Goal: Transaction & Acquisition: Book appointment/travel/reservation

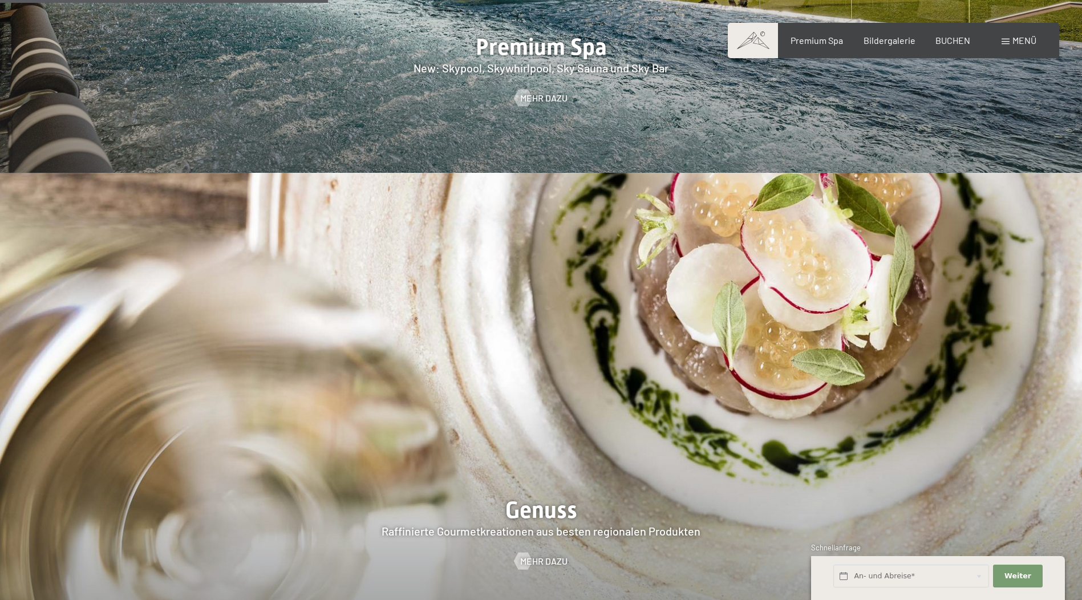
scroll to position [1940, 0]
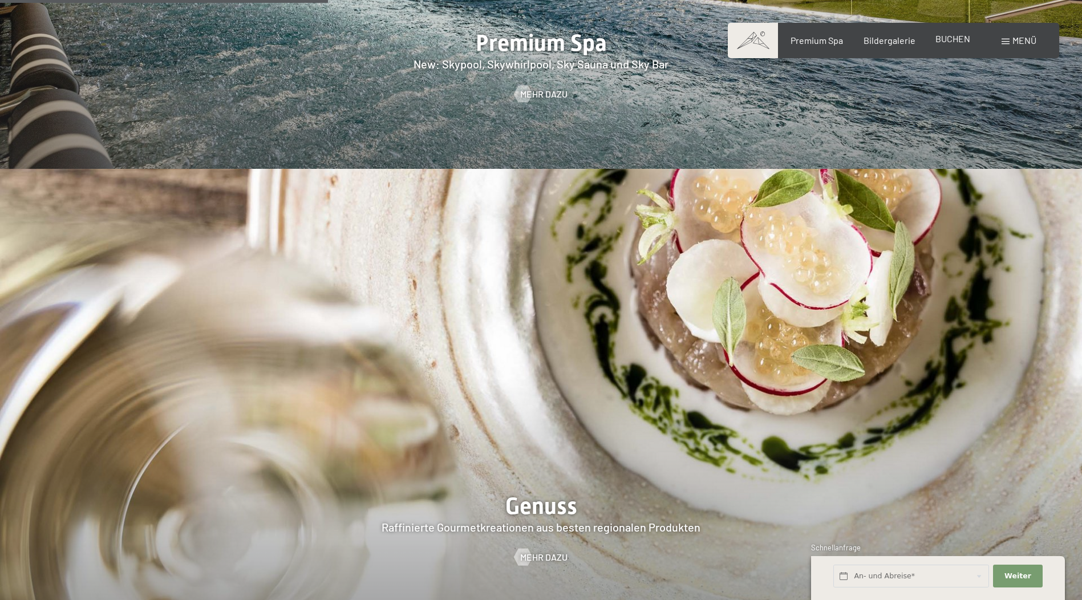
click at [943, 38] on span "BUCHEN" at bounding box center [953, 38] width 35 height 11
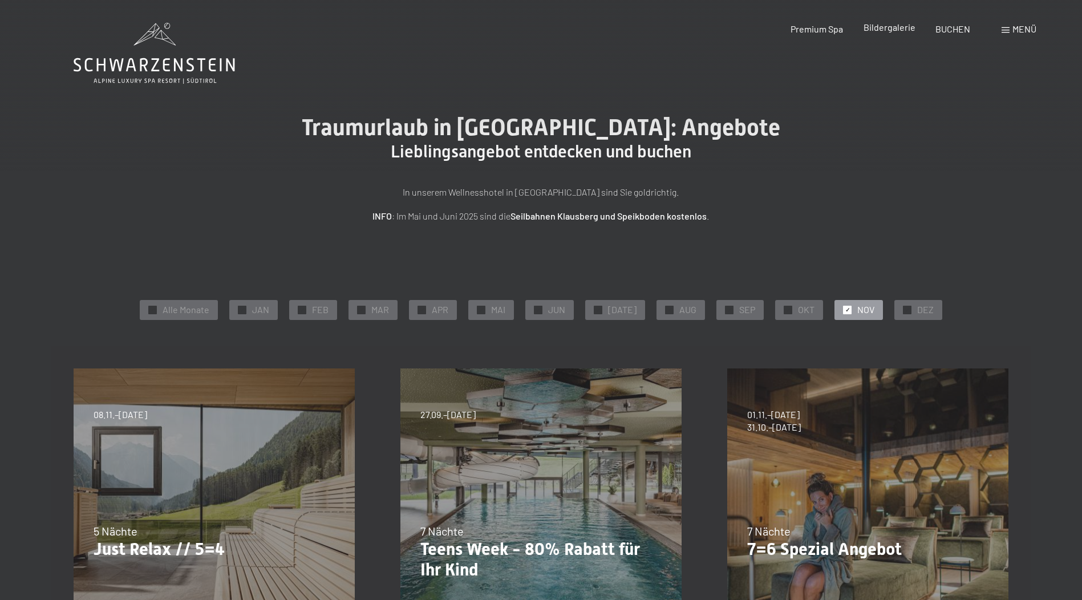
click at [889, 33] on div "Bildergalerie" at bounding box center [890, 27] width 52 height 13
click at [1003, 30] on span at bounding box center [1006, 30] width 8 height 6
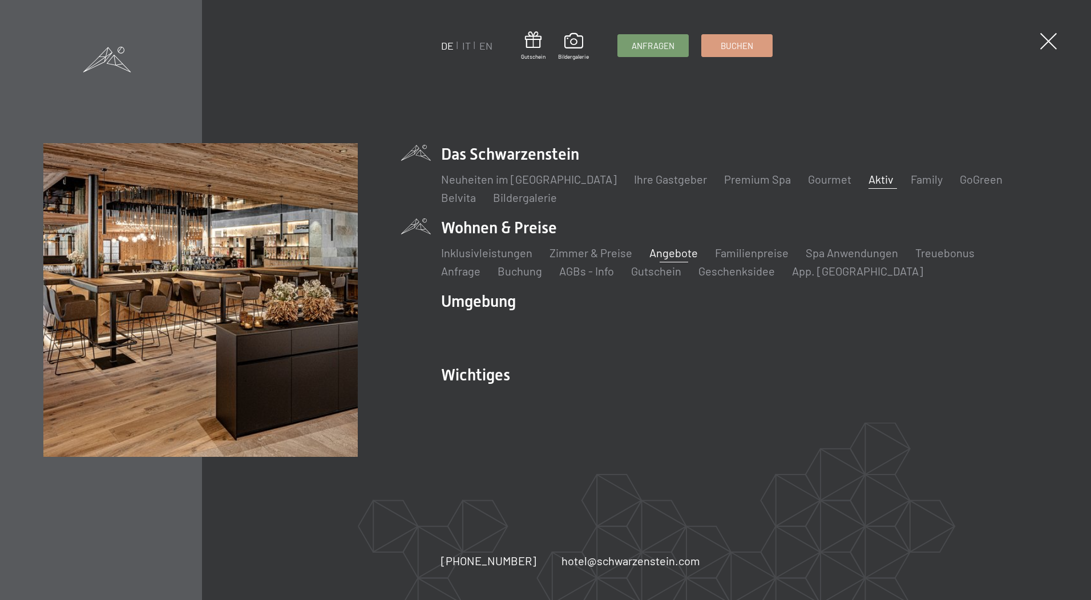
click at [868, 175] on link "Aktiv" at bounding box center [880, 179] width 25 height 14
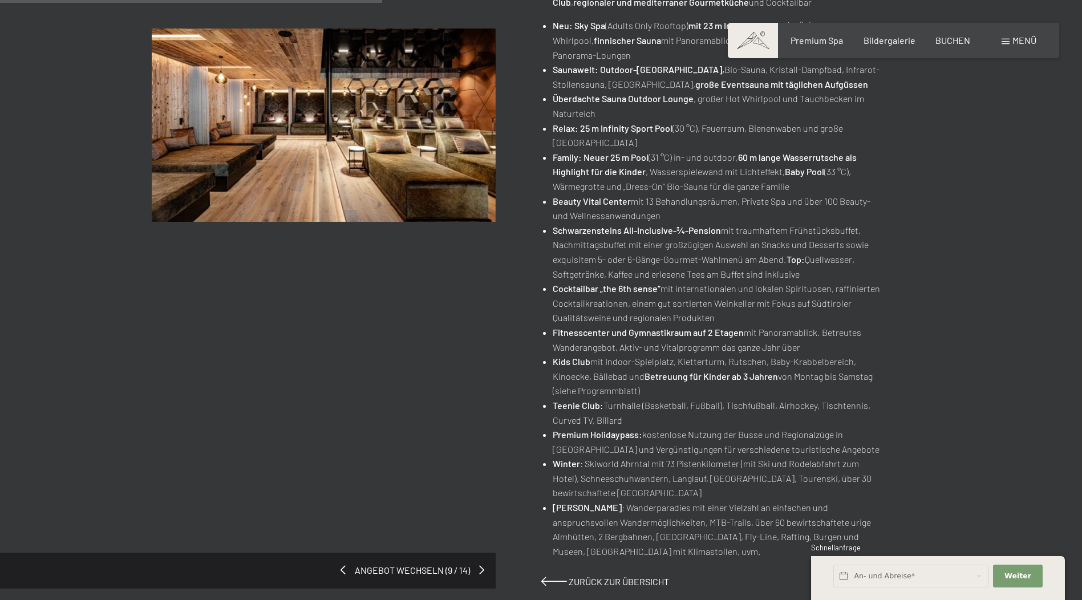
scroll to position [513, 0]
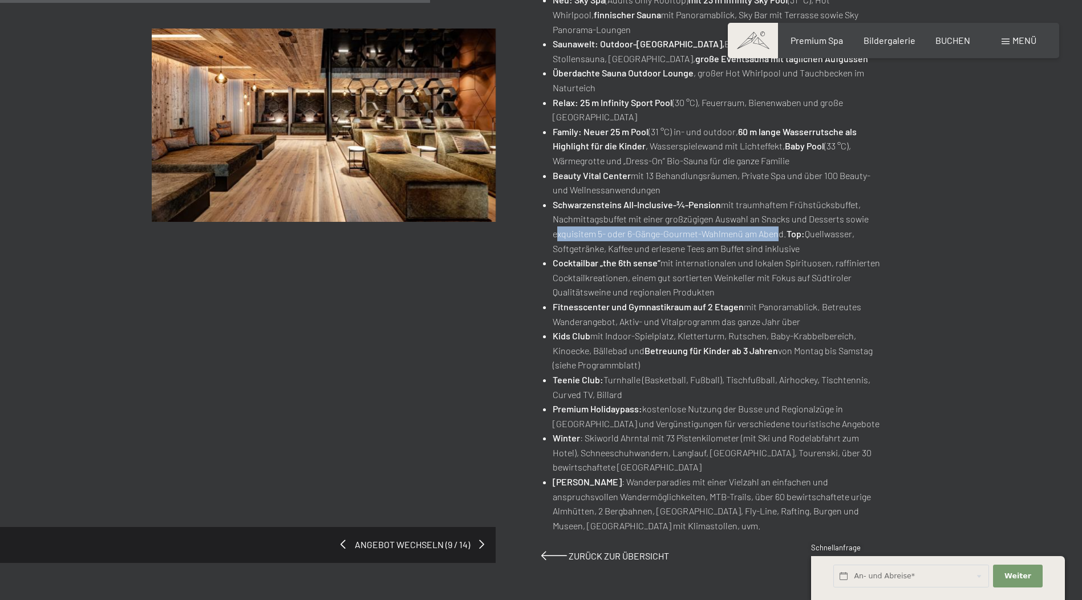
drag, startPoint x: 560, startPoint y: 234, endPoint x: 781, endPoint y: 233, distance: 220.8
click at [781, 233] on li "Schwarzensteins All-Inclusive-¾-Pension mit traumhaftem Frühstücksbuffet, Nachm…" at bounding box center [719, 226] width 332 height 58
drag, startPoint x: 781, startPoint y: 233, endPoint x: 774, endPoint y: 260, distance: 27.7
click at [774, 260] on li "Cocktailbar „the 6th sense“ mit internationalen und lokalen Spirituosen, raffin…" at bounding box center [719, 278] width 332 height 44
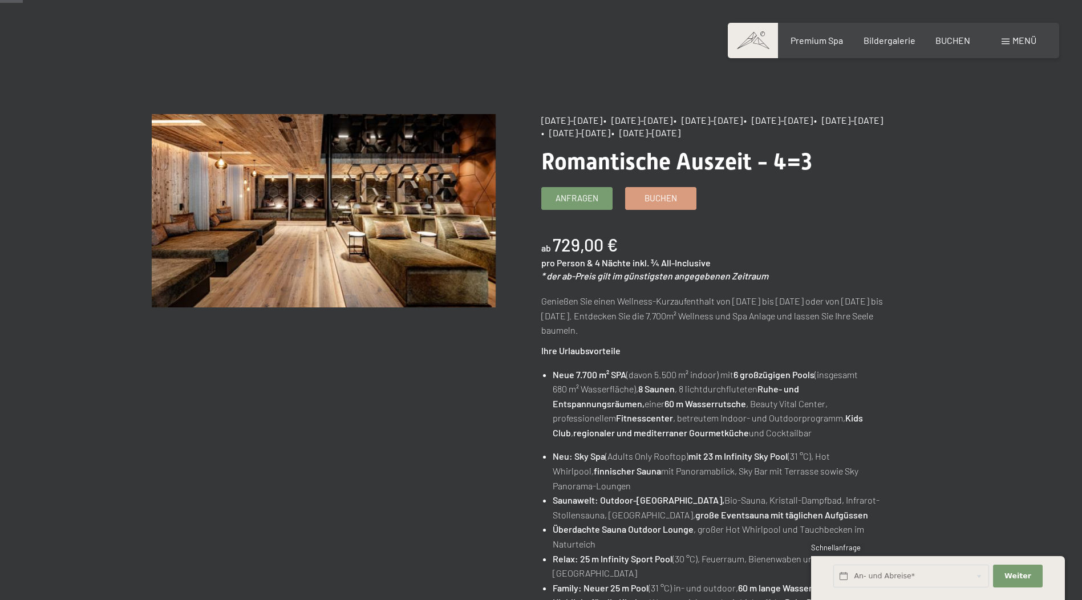
scroll to position [0, 0]
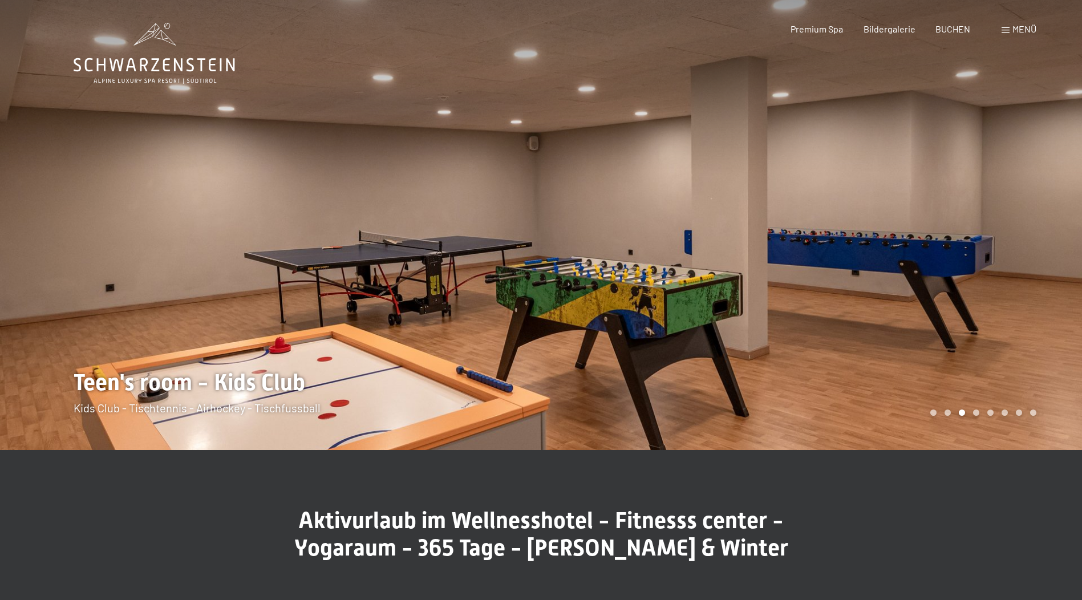
click at [996, 386] on div at bounding box center [811, 225] width 541 height 450
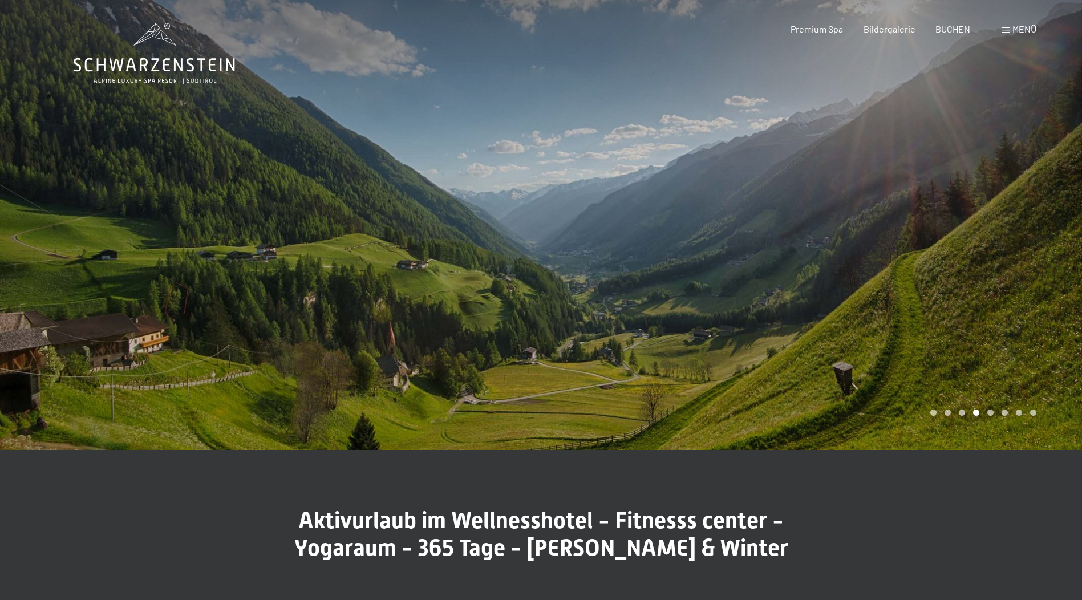
click at [988, 358] on div at bounding box center [811, 225] width 541 height 450
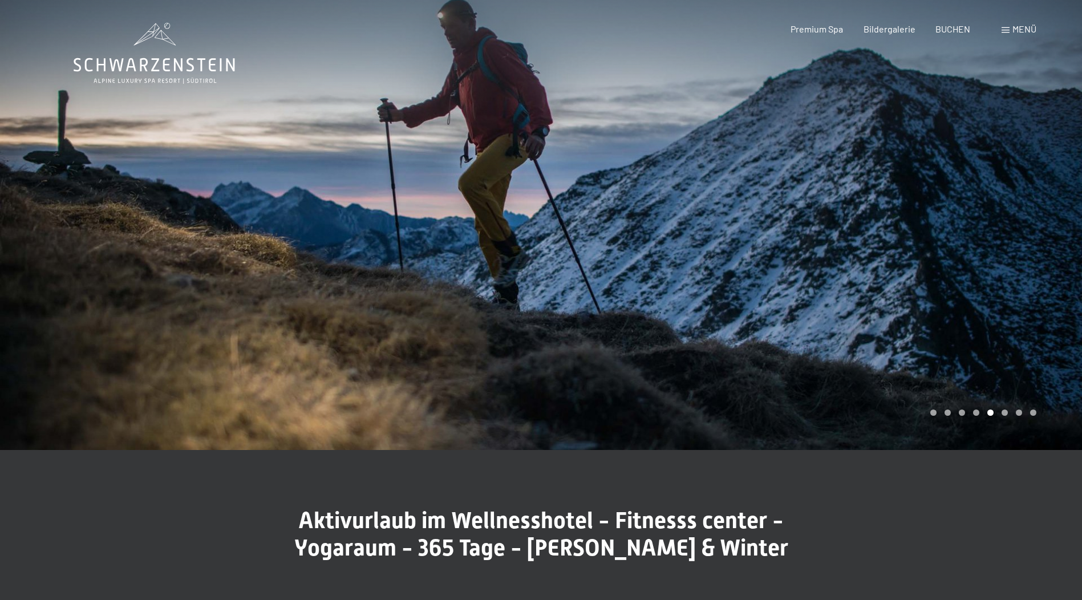
click at [988, 358] on div at bounding box center [811, 225] width 541 height 450
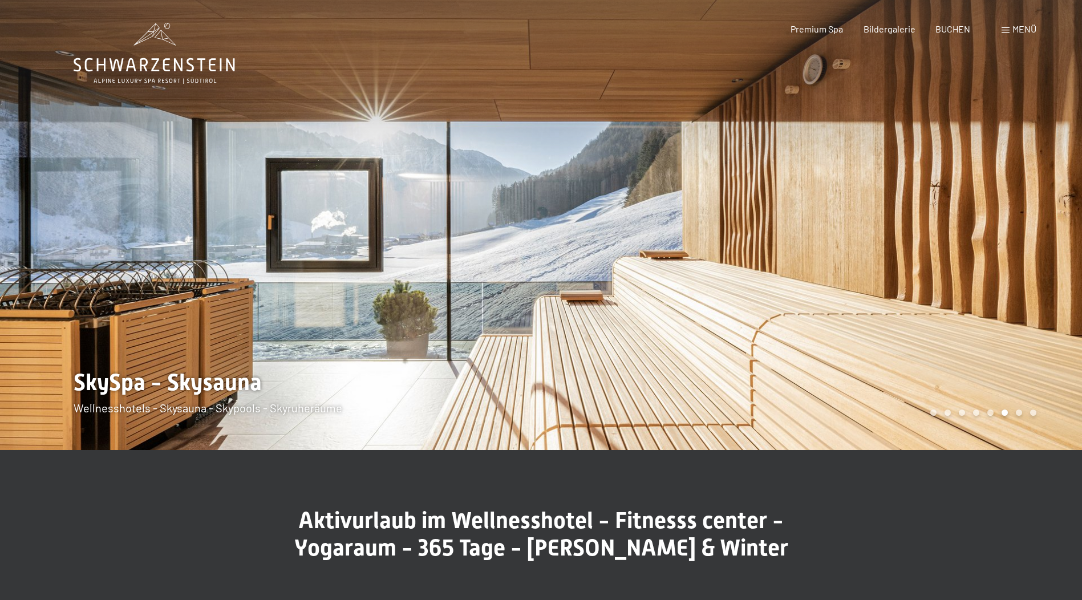
click at [986, 355] on div at bounding box center [811, 225] width 541 height 450
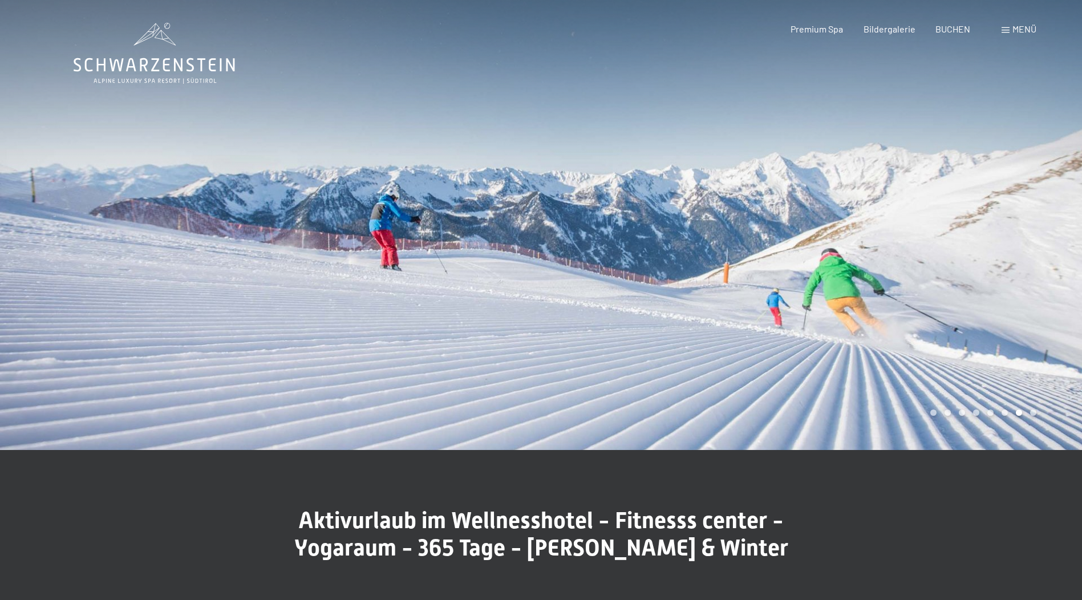
click at [986, 355] on div at bounding box center [811, 225] width 541 height 450
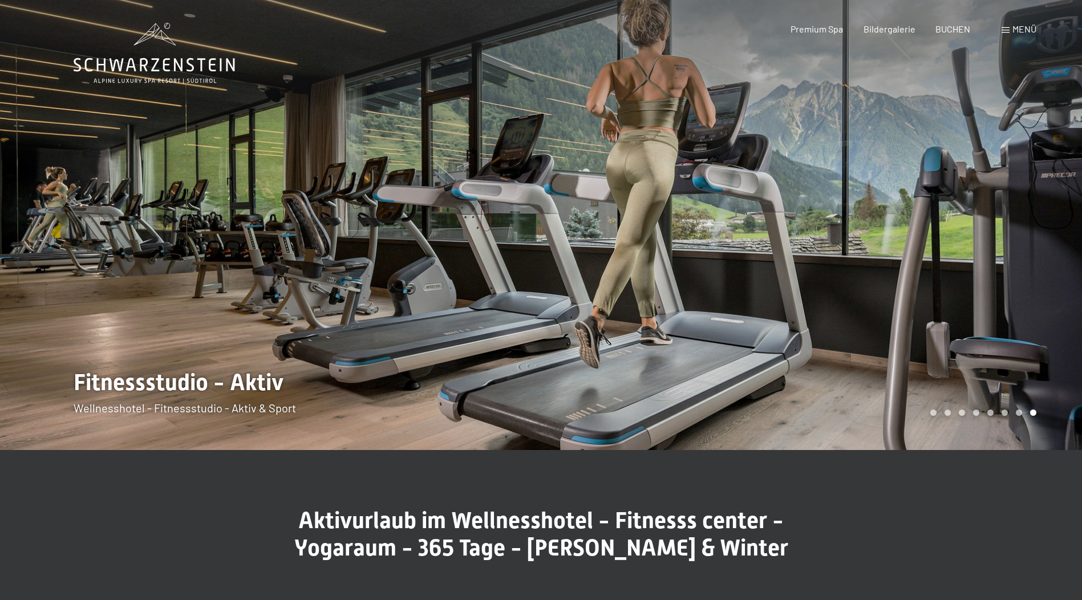
click at [986, 355] on div at bounding box center [811, 225] width 541 height 450
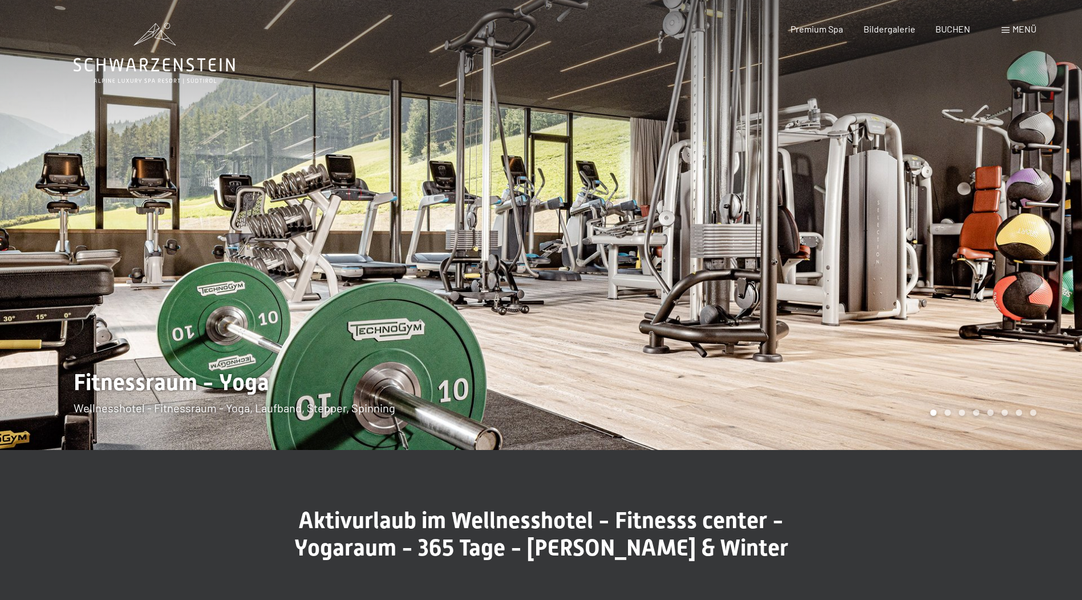
click at [998, 219] on div at bounding box center [811, 225] width 541 height 450
